Goal: Navigation & Orientation: Find specific page/section

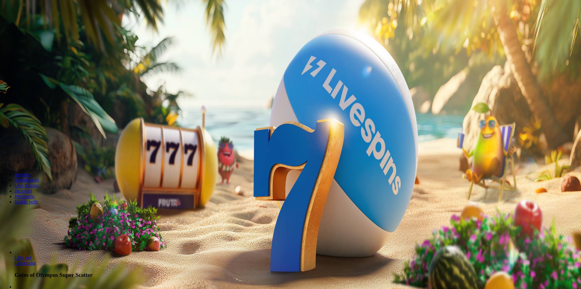
click at [37, 24] on span "Kirjaudu" at bounding box center [42, 22] width 15 height 5
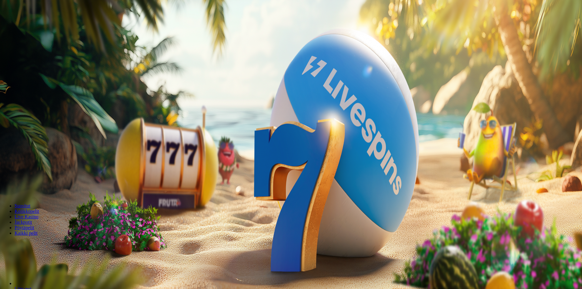
click at [165, 88] on div at bounding box center [291, 88] width 578 height 0
click at [167, 88] on div at bounding box center [291, 88] width 578 height 0
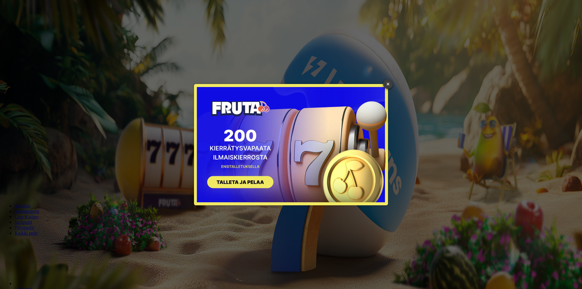
click at [387, 83] on link "×" at bounding box center [388, 84] width 10 height 10
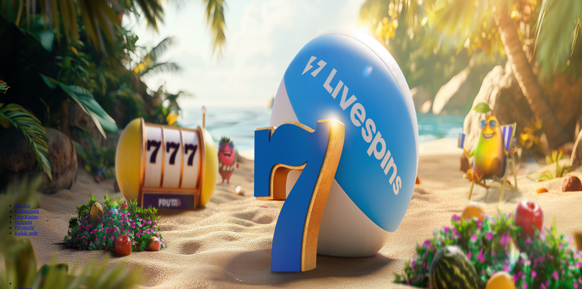
click at [146, 88] on div at bounding box center [291, 88] width 578 height 0
click at [35, 24] on span "Kirjaudu" at bounding box center [42, 22] width 15 height 5
click at [33, 41] on span "Live Kasino" at bounding box center [27, 37] width 24 height 5
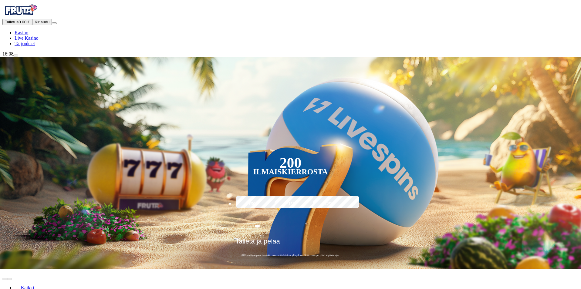
click at [28, 35] on link "Kasino" at bounding box center [22, 32] width 14 height 5
click at [42, 24] on span "Kirjaudu" at bounding box center [42, 22] width 15 height 5
